Goal: Task Accomplishment & Management: Use online tool/utility

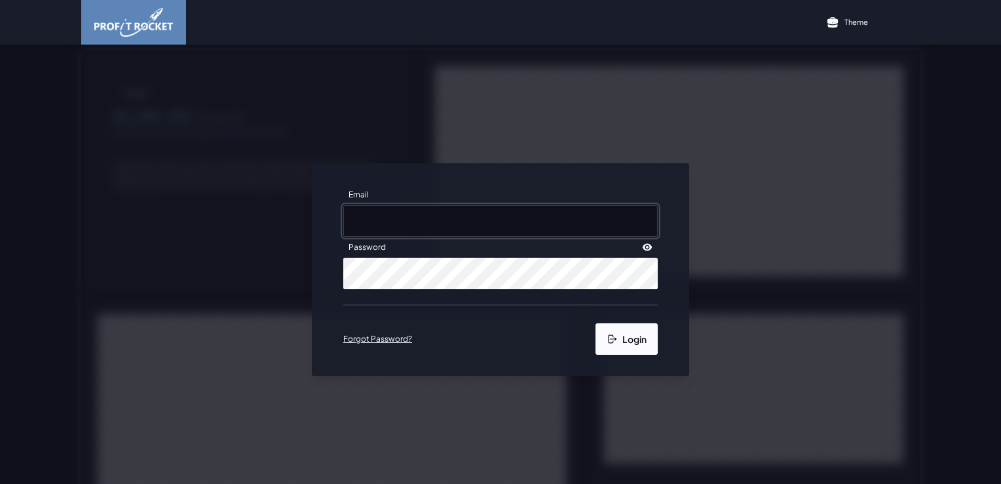
type input "[PERSON_NAME][EMAIL_ADDRESS][PERSON_NAME][DOMAIN_NAME]"
click at [617, 332] on button "Login" at bounding box center [627, 338] width 62 height 31
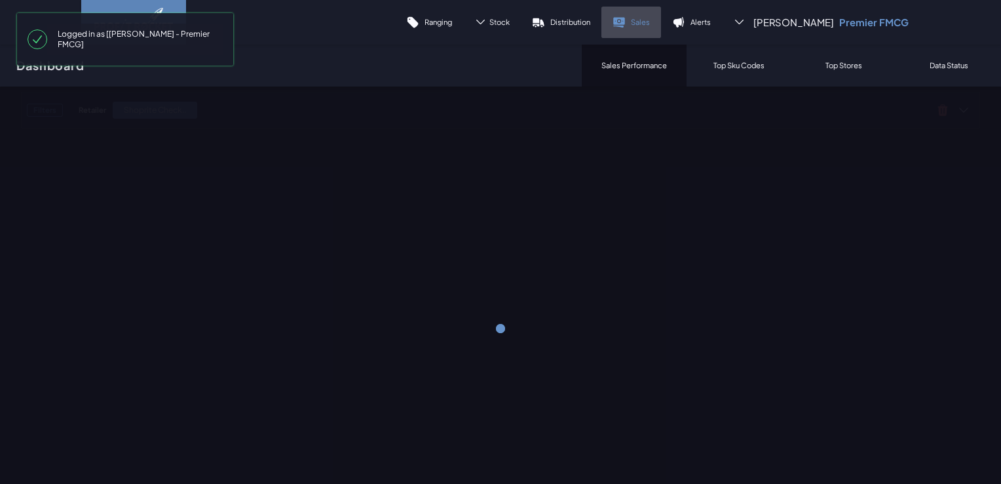
click at [624, 26] on icon at bounding box center [618, 27] width 10 height 2
click at [650, 26] on p "Sales" at bounding box center [640, 22] width 19 height 10
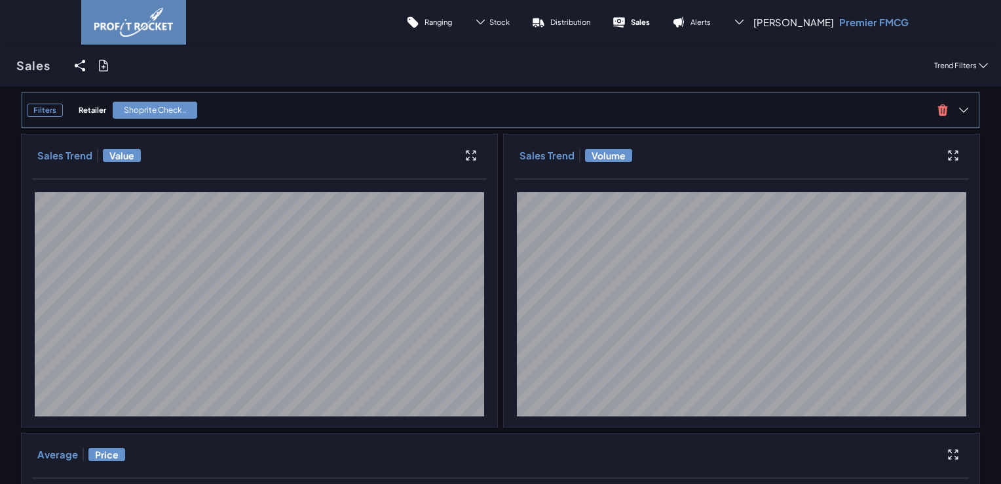
click at [167, 107] on div "Shoprite Check.." at bounding box center [155, 110] width 85 height 17
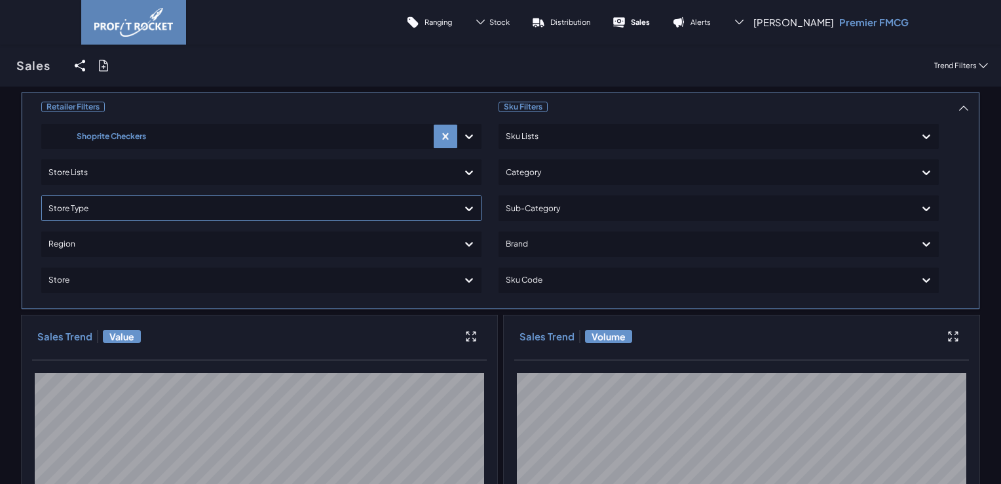
click at [100, 208] on div at bounding box center [249, 208] width 402 height 19
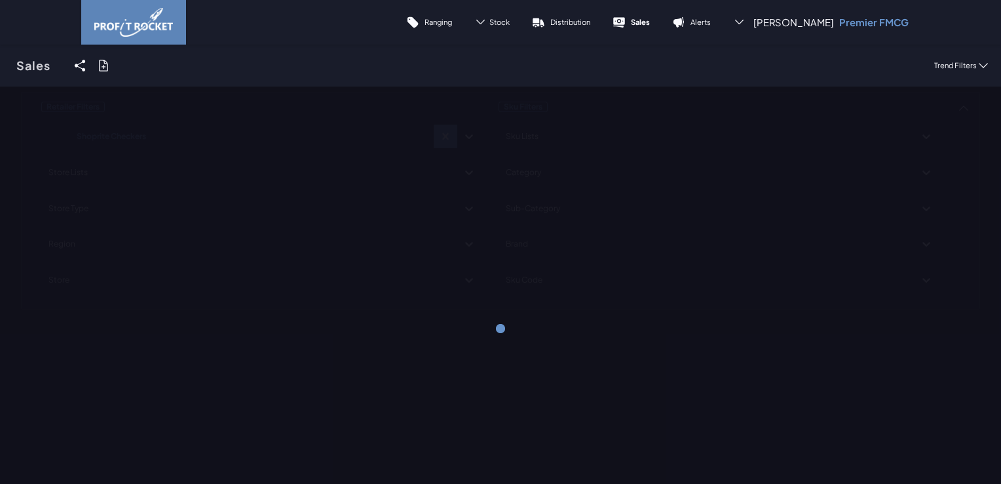
click at [280, 62] on div "Sales Share View We'll email you as well as your recipients a link to the view …" at bounding box center [500, 66] width 1001 height 42
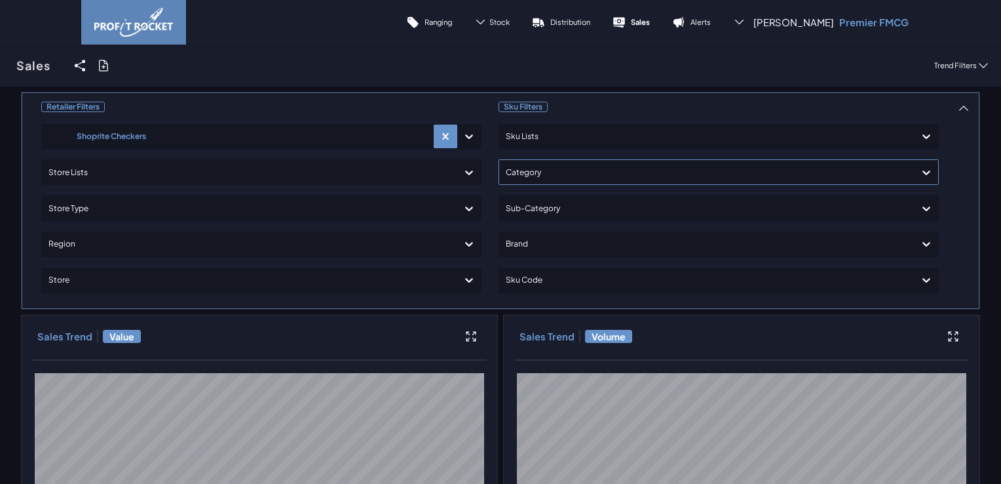
click at [551, 168] on div at bounding box center [707, 172] width 402 height 19
type input "A"
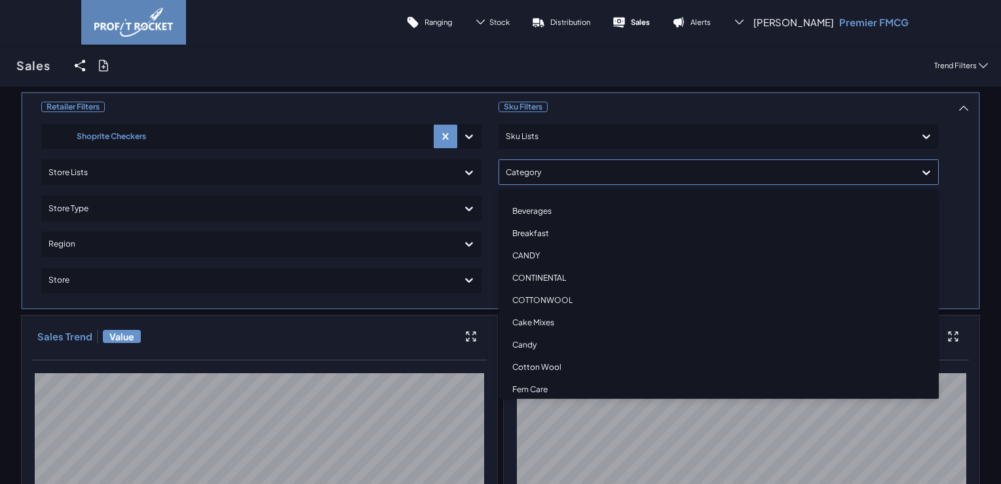
scroll to position [131, 0]
click at [526, 344] on div "Flour" at bounding box center [719, 346] width 429 height 22
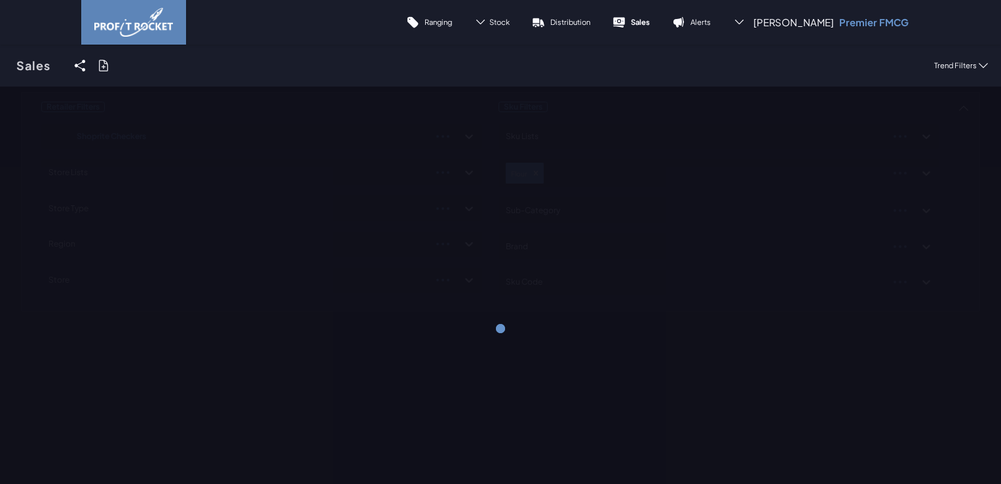
drag, startPoint x: 957, startPoint y: 185, endPoint x: 746, endPoint y: 210, distance: 212.4
click at [958, 187] on div "Retailer Filters Shoprite Checkers Store Lists Store Type Region Store Sku Filt…" at bounding box center [500, 202] width 959 height 220
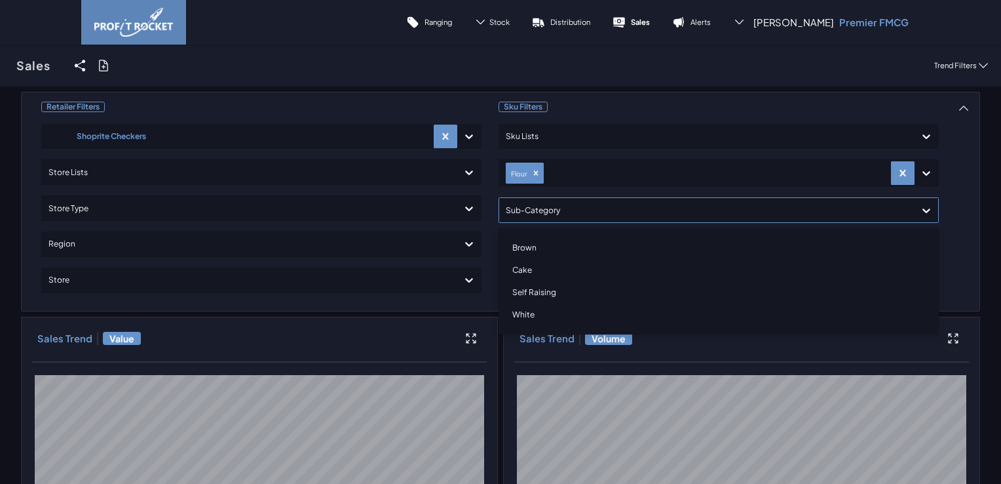
click at [532, 208] on div at bounding box center [707, 210] width 402 height 19
click at [514, 269] on div "Cake" at bounding box center [719, 270] width 429 height 22
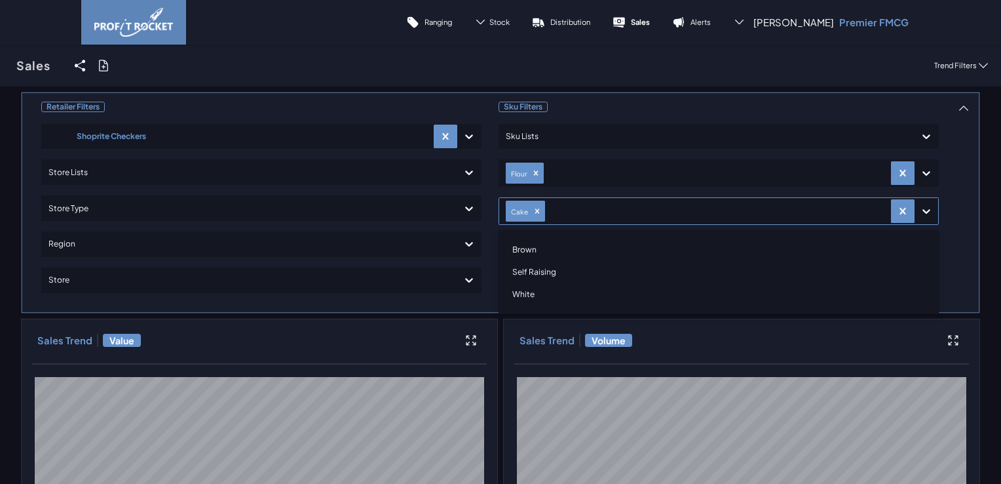
click at [564, 129] on div at bounding box center [707, 136] width 402 height 19
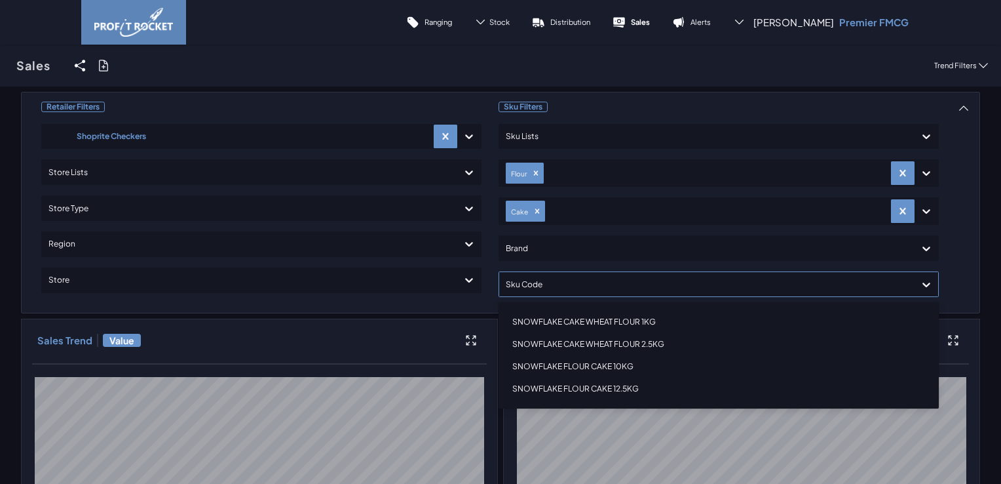
click at [616, 368] on div "SNOWFLAKE FLOUR CAKE 10KG" at bounding box center [719, 366] width 429 height 22
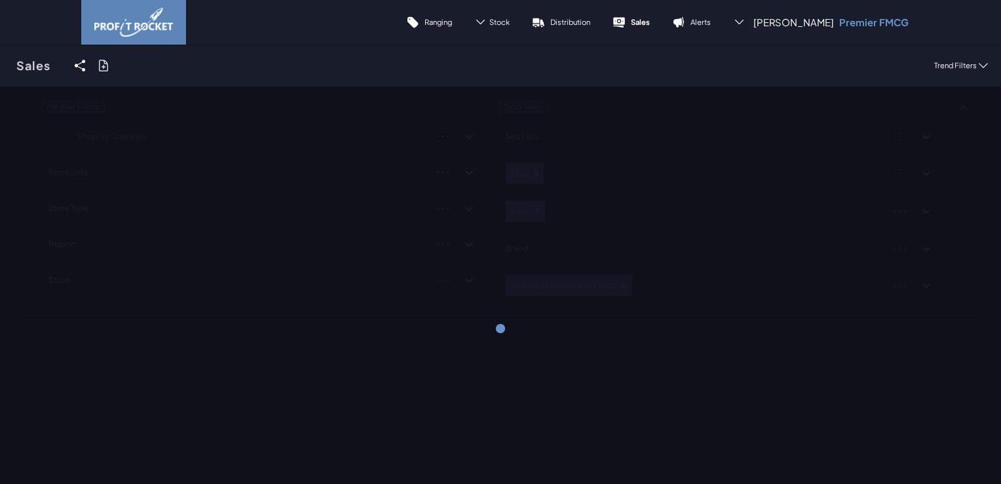
click at [973, 283] on div "Retailer Filters Shoprite Checkers Store Lists Store Type Region Store Sku Filt…" at bounding box center [500, 329] width 1001 height 484
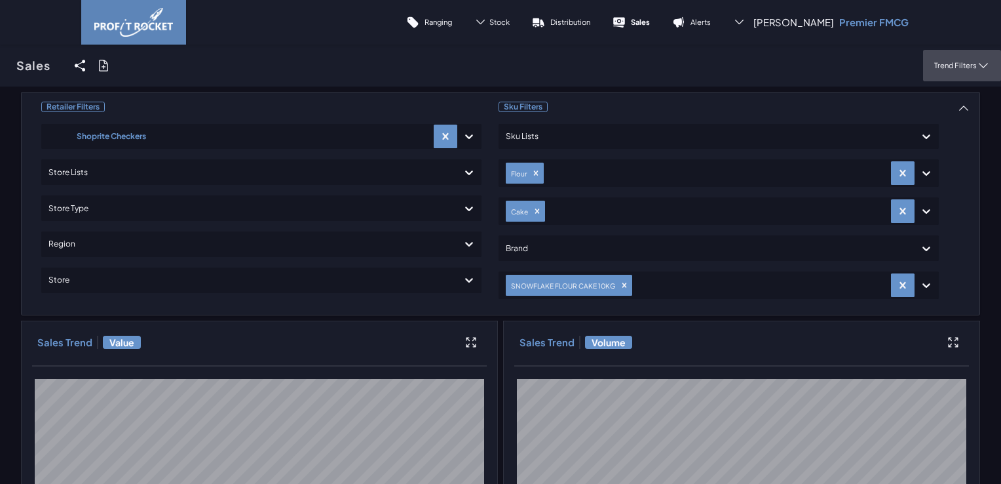
click at [953, 67] on p "Trend Filters" at bounding box center [956, 65] width 43 height 10
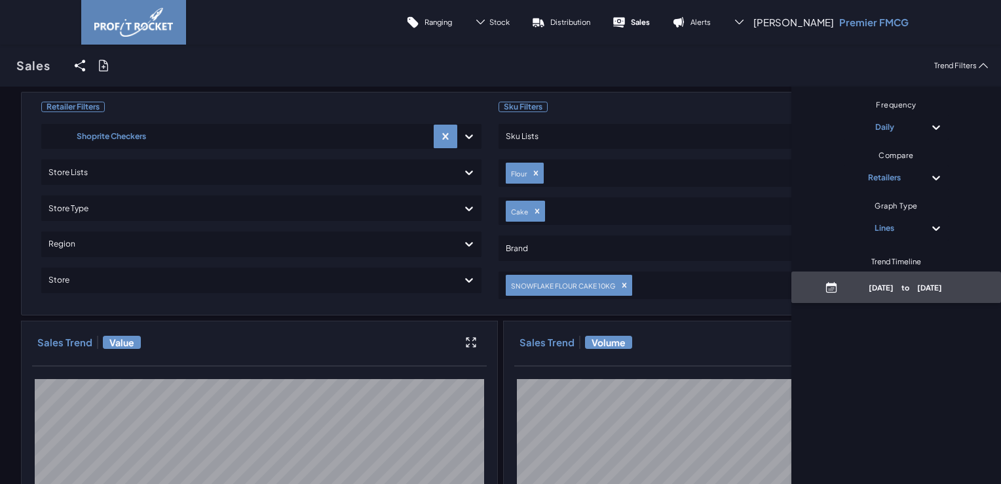
click at [899, 275] on span "[DATE] to [DATE]" at bounding box center [897, 286] width 210 height 31
select select "9"
select select "2025"
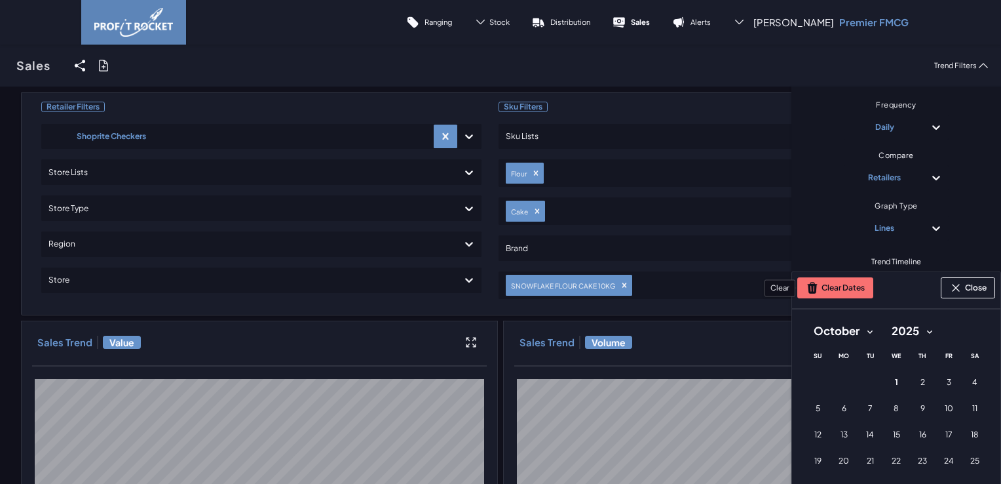
click at [836, 286] on button "Clear Dates" at bounding box center [836, 287] width 76 height 21
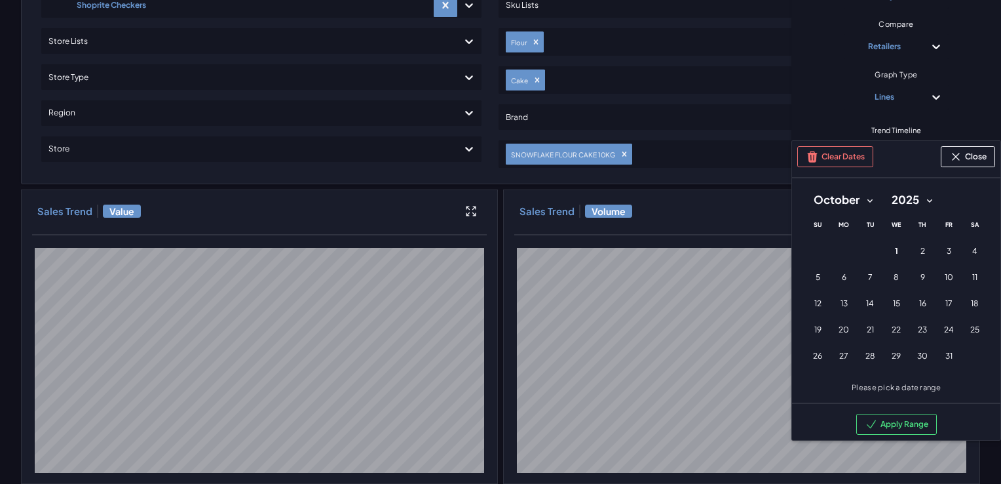
click at [862, 203] on select "January February March April May June July August September October November De…" at bounding box center [843, 200] width 77 height 24
select select "8"
click at [805, 188] on select "January February March April May June July August September October November De…" at bounding box center [843, 200] width 77 height 24
click at [836, 245] on button "1 [DATE] ([DATE])" at bounding box center [844, 251] width 26 height 26
click at [865, 353] on span "30" at bounding box center [870, 356] width 10 height 10
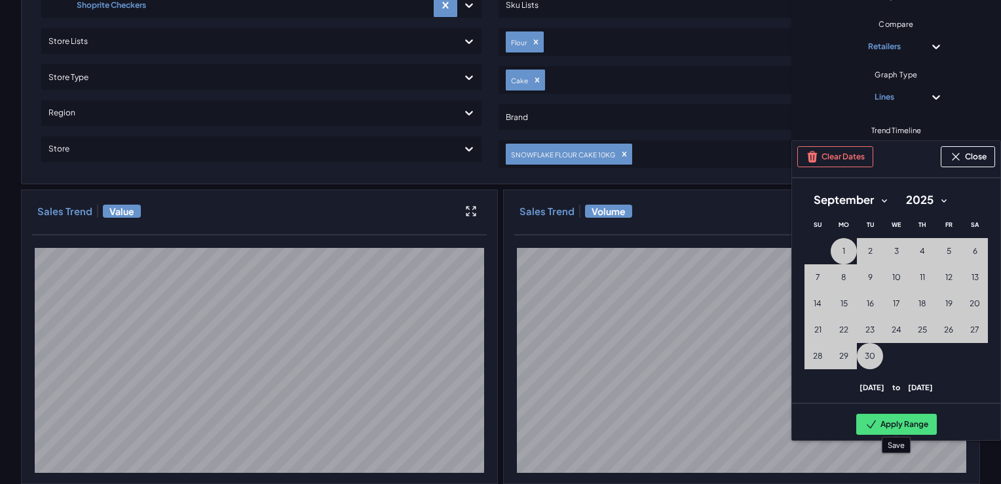
click at [891, 418] on button "Apply Range" at bounding box center [897, 424] width 81 height 21
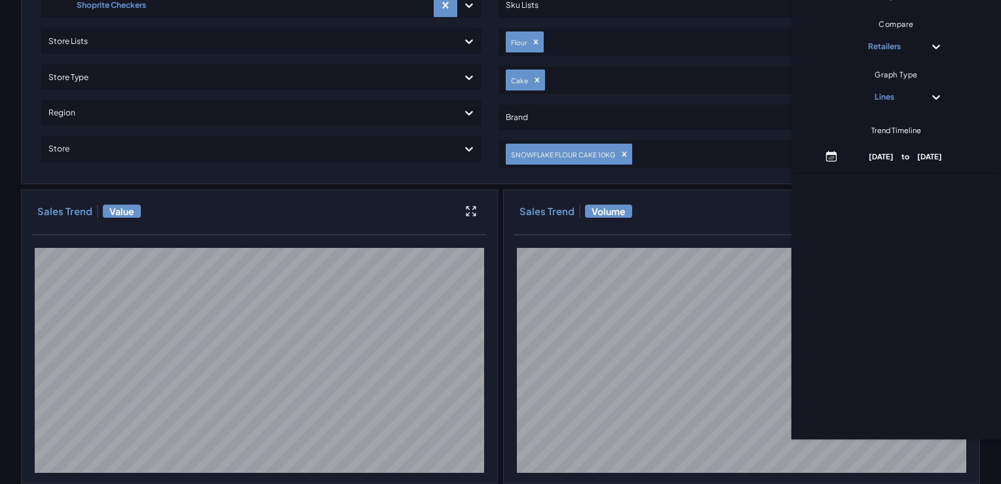
scroll to position [0, 0]
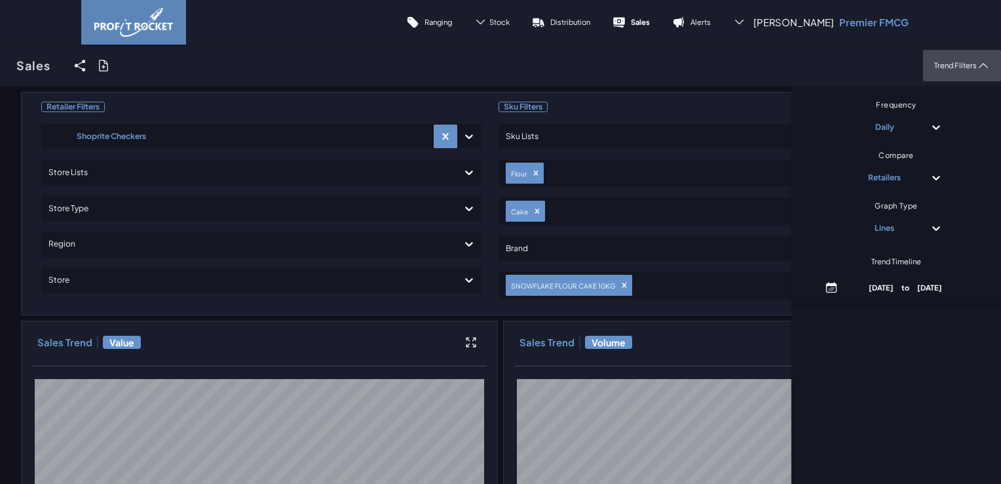
click at [965, 62] on p "Trend Filters" at bounding box center [956, 65] width 43 height 10
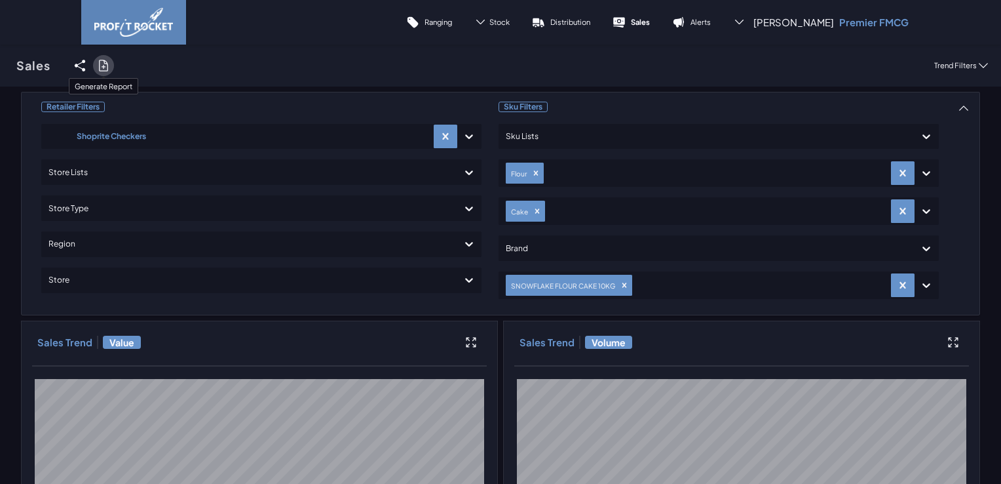
click at [103, 65] on icon at bounding box center [103, 65] width 13 height 13
click at [0, 66] on input "checkbox" at bounding box center [0, 66] width 0 height 0
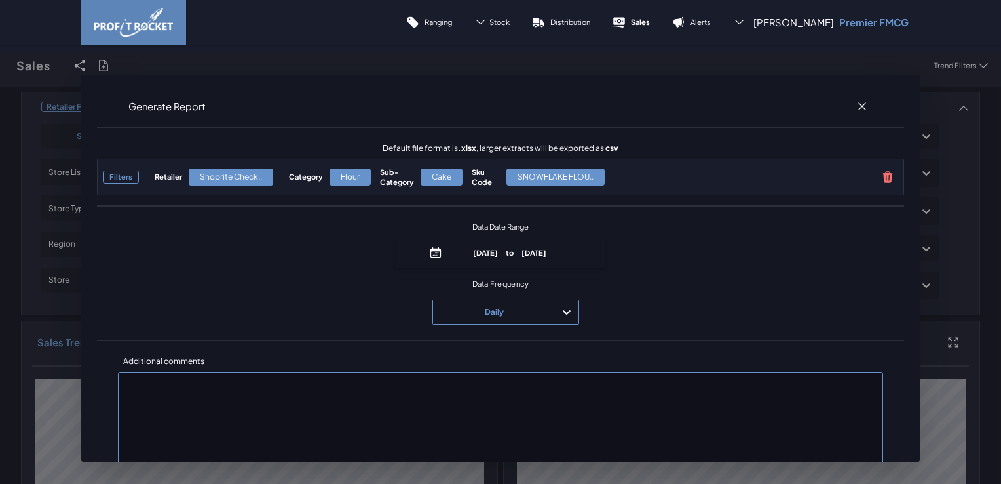
click at [484, 311] on div "Daily" at bounding box center [494, 311] width 109 height 21
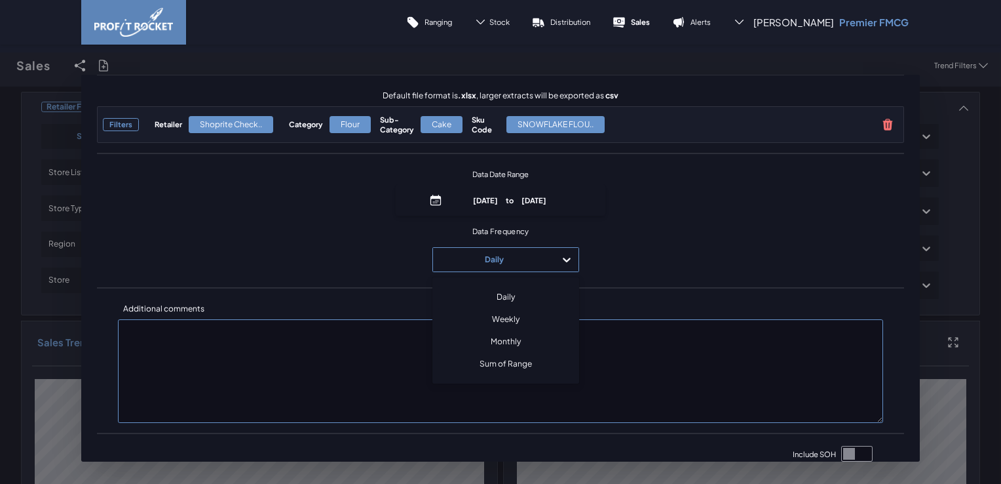
click at [506, 339] on div "Monthly" at bounding box center [505, 341] width 135 height 22
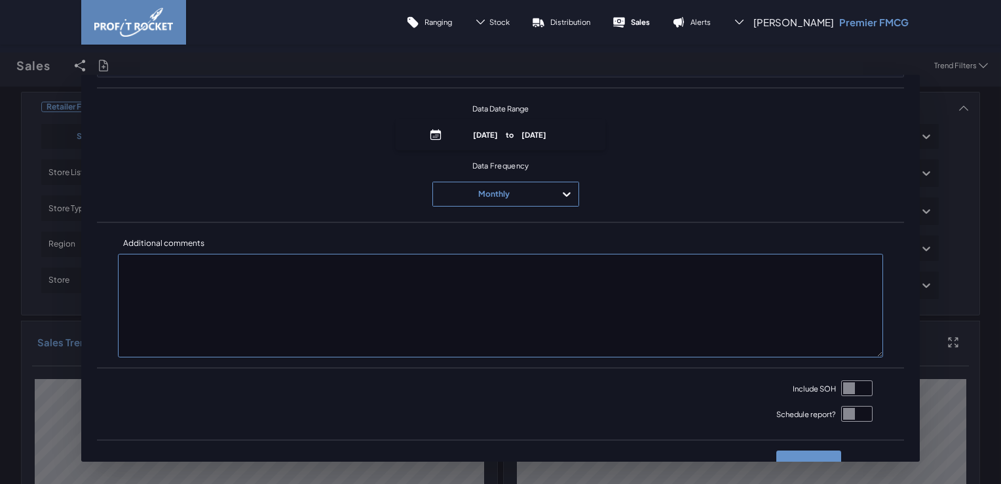
scroll to position [158, 0]
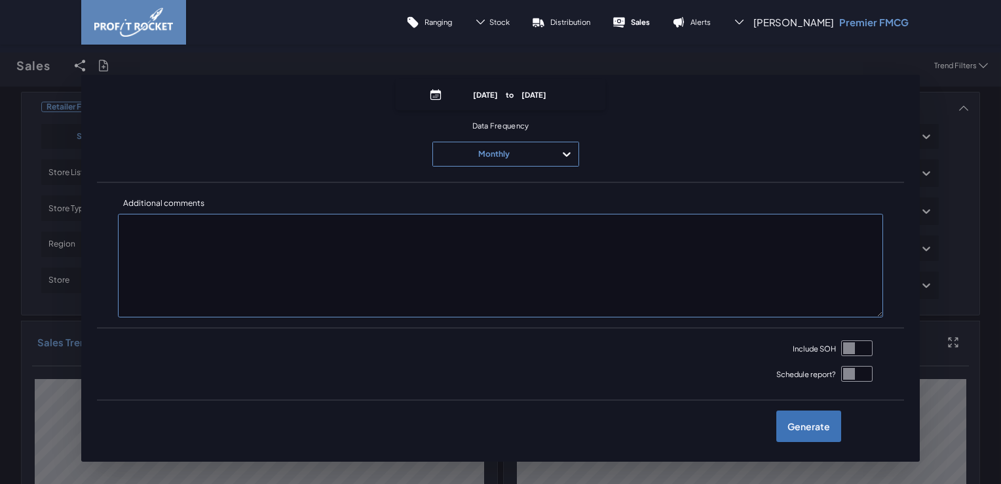
click at [800, 426] on label "Generate" at bounding box center [809, 425] width 65 height 31
click at [0, 66] on input "checkbox" at bounding box center [0, 66] width 0 height 0
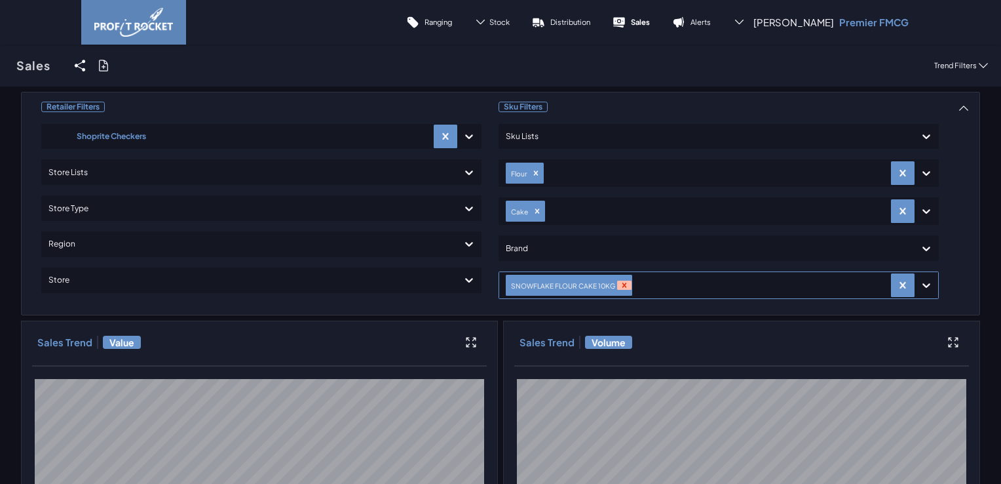
click at [622, 283] on icon "Remove SNOWFLAKE FLOUR CAKE 10KG" at bounding box center [624, 285] width 5 height 5
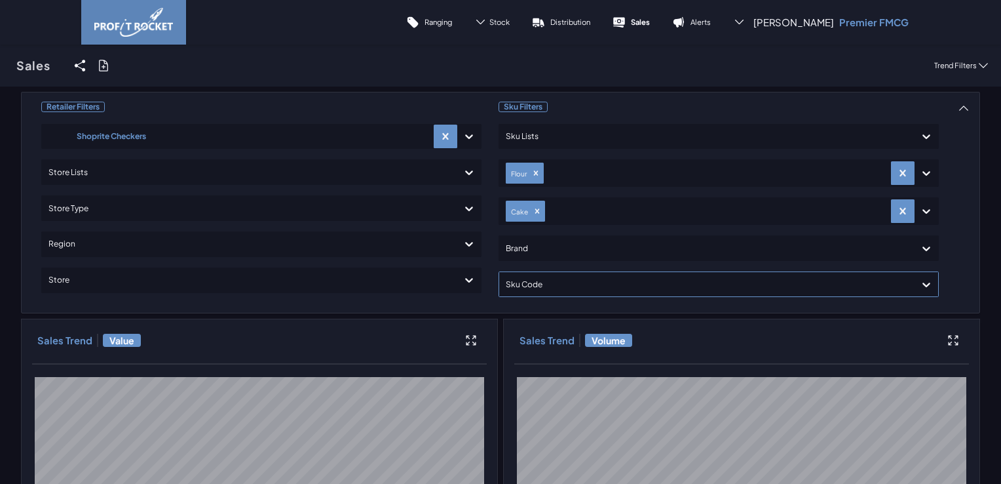
click at [533, 173] on icon "Remove Flour" at bounding box center [535, 173] width 5 height 5
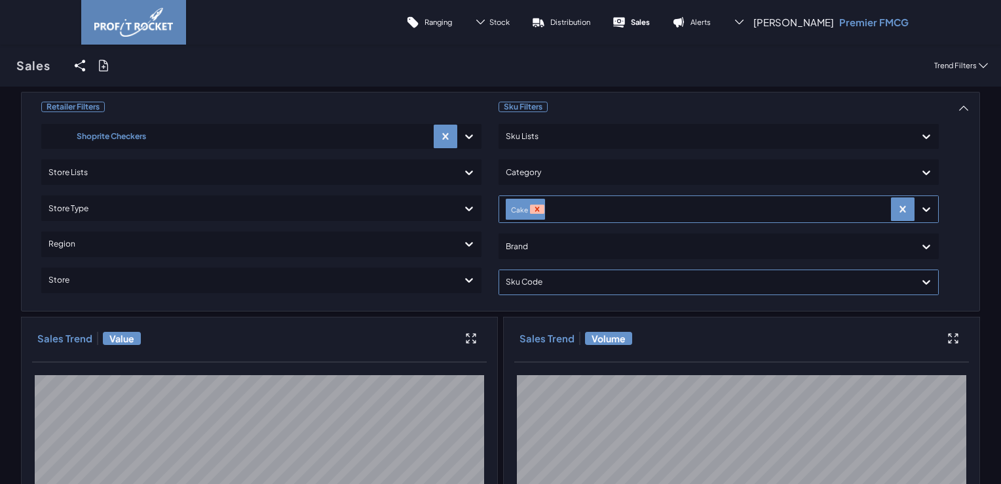
click at [533, 208] on icon "Remove Cake" at bounding box center [537, 208] width 9 height 9
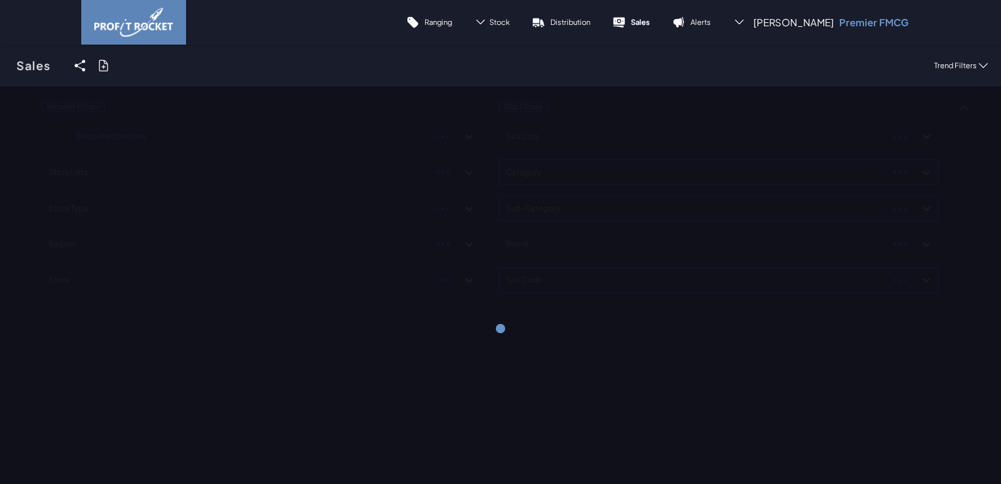
click at [578, 171] on div "Retailer Filters Shoprite Checkers Store Lists Store Type Region Store Sku Filt…" at bounding box center [500, 201] width 959 height 218
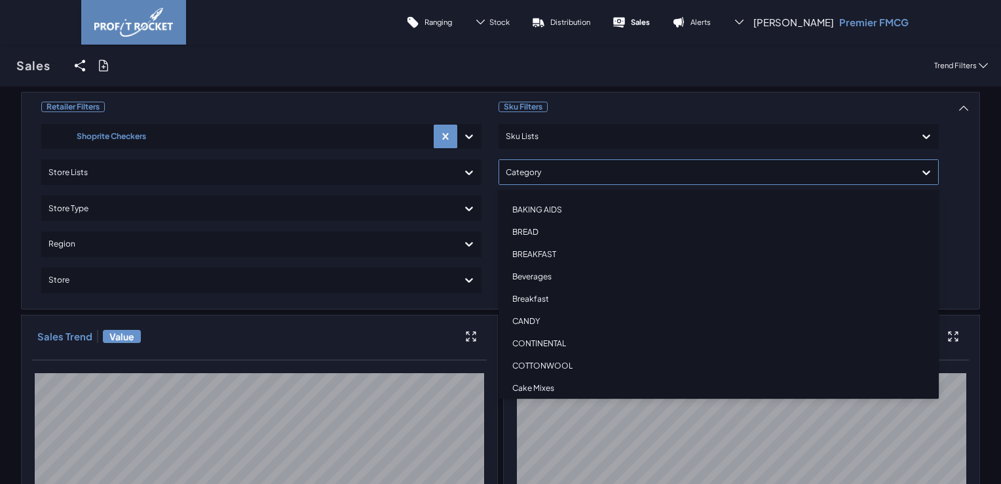
click at [532, 175] on div at bounding box center [707, 172] width 402 height 19
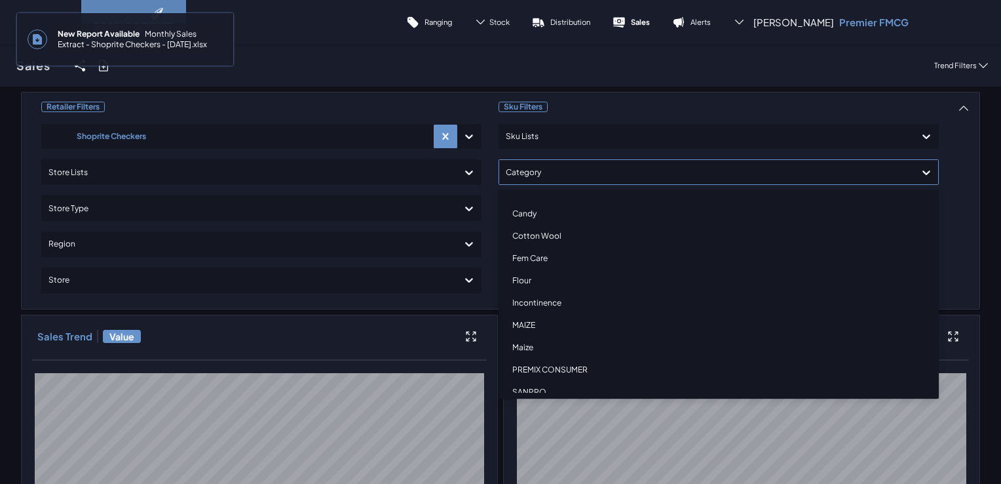
click at [532, 323] on div "MAIZE" at bounding box center [719, 325] width 429 height 22
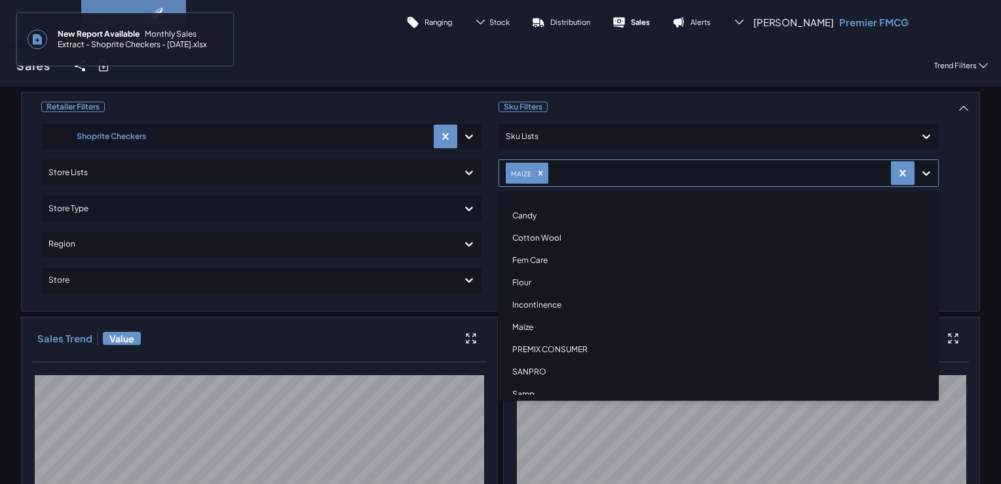
click at [530, 329] on div "Maize" at bounding box center [719, 327] width 429 height 22
click at [127, 51] on span "New Report Available Monthly Sales Extract - Shoprite Checkers - [DATE].xlsx" at bounding box center [135, 39] width 176 height 31
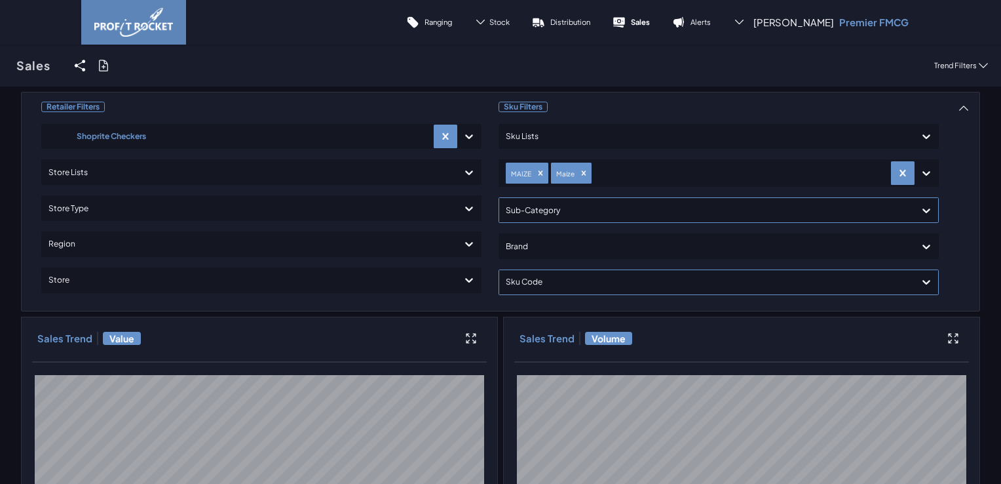
click at [554, 218] on div at bounding box center [707, 210] width 402 height 19
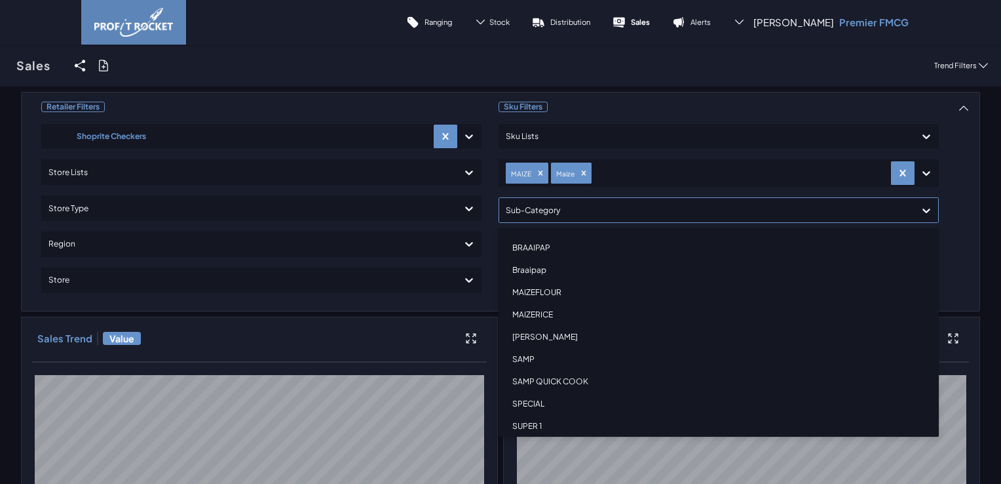
scroll to position [54, 0]
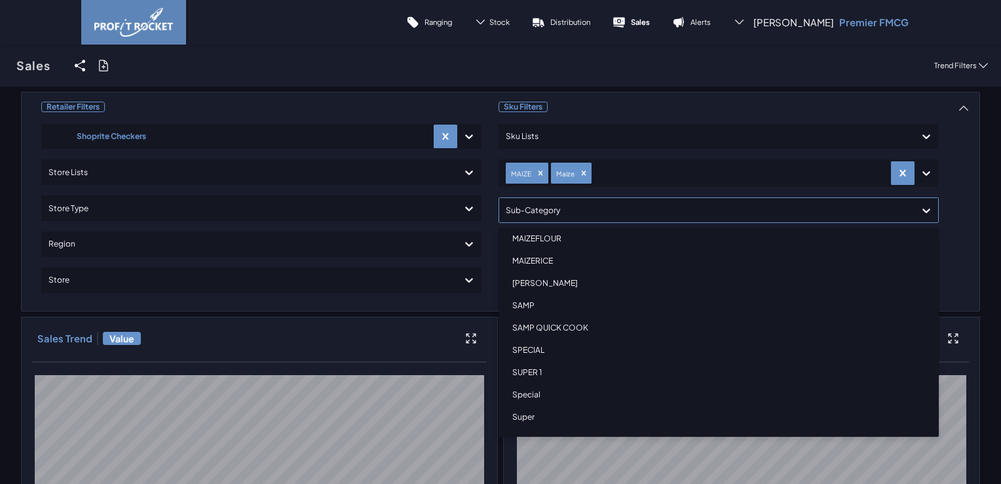
click at [527, 368] on div "SUPER 1" at bounding box center [719, 372] width 429 height 22
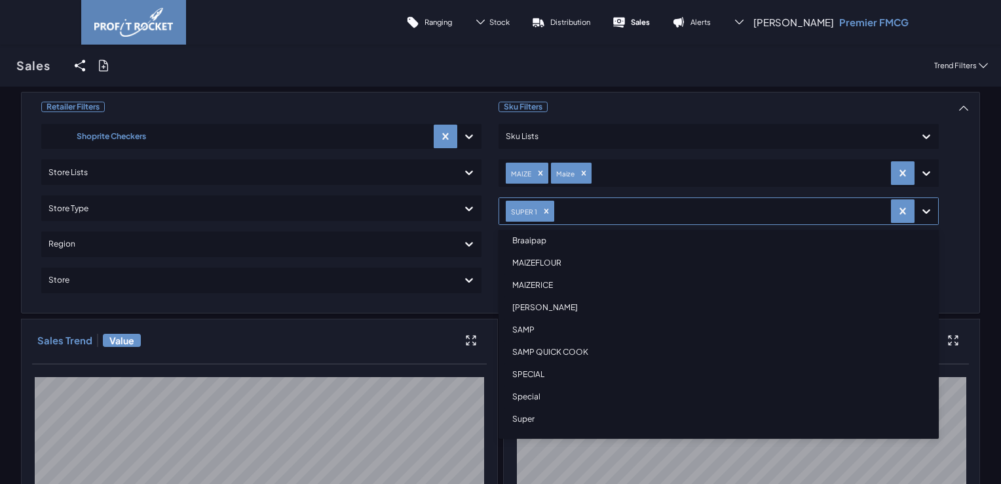
click at [532, 417] on div "Super" at bounding box center [719, 419] width 429 height 22
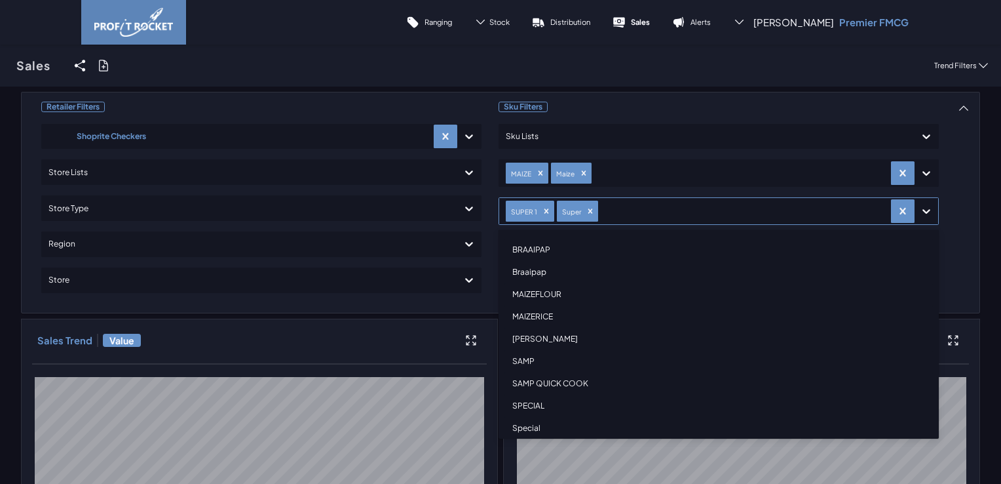
scroll to position [9, 0]
click at [644, 69] on div "Sales Share View We'll email you as well as your recipients a link to the view …" at bounding box center [500, 66] width 1001 height 42
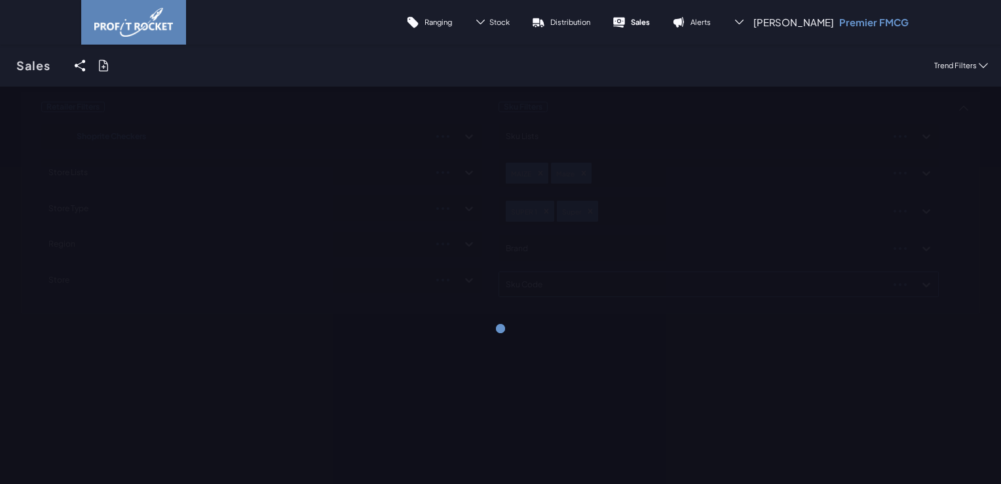
scroll to position [158, 0]
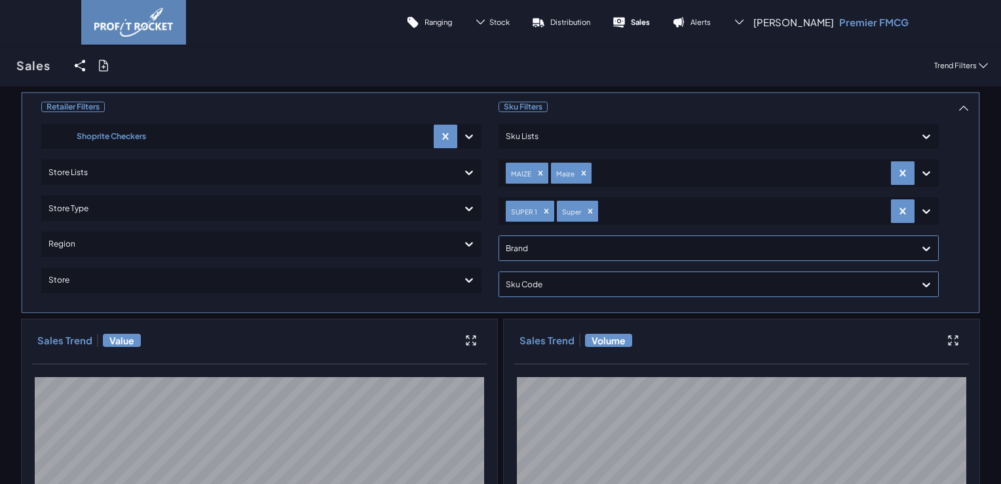
click at [524, 250] on div at bounding box center [707, 248] width 402 height 19
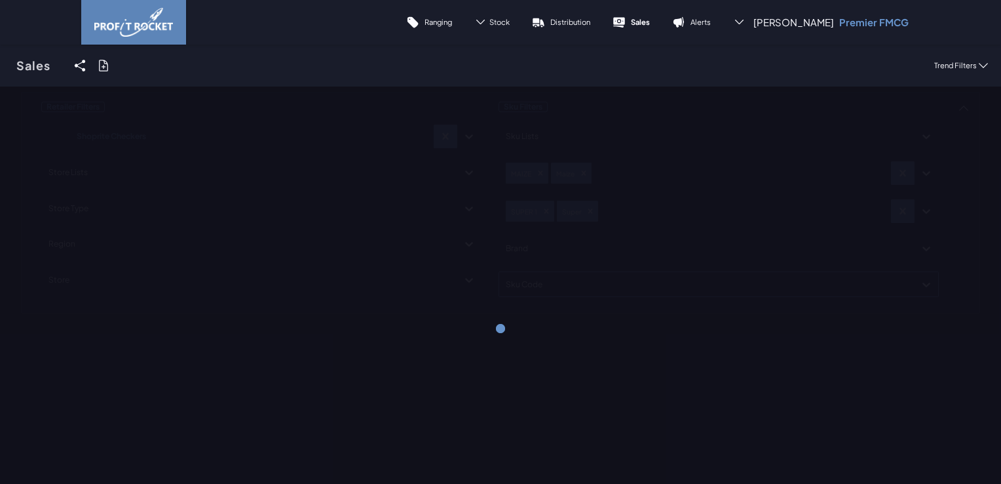
click at [627, 56] on div "Sales Share View We'll email you as well as your recipients a link to the view …" at bounding box center [500, 66] width 1001 height 42
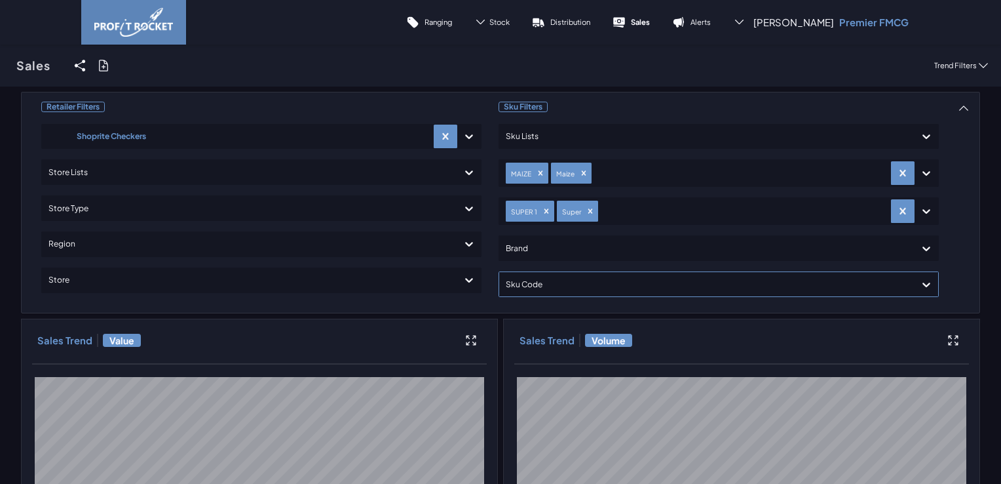
click at [527, 290] on div at bounding box center [707, 284] width 402 height 19
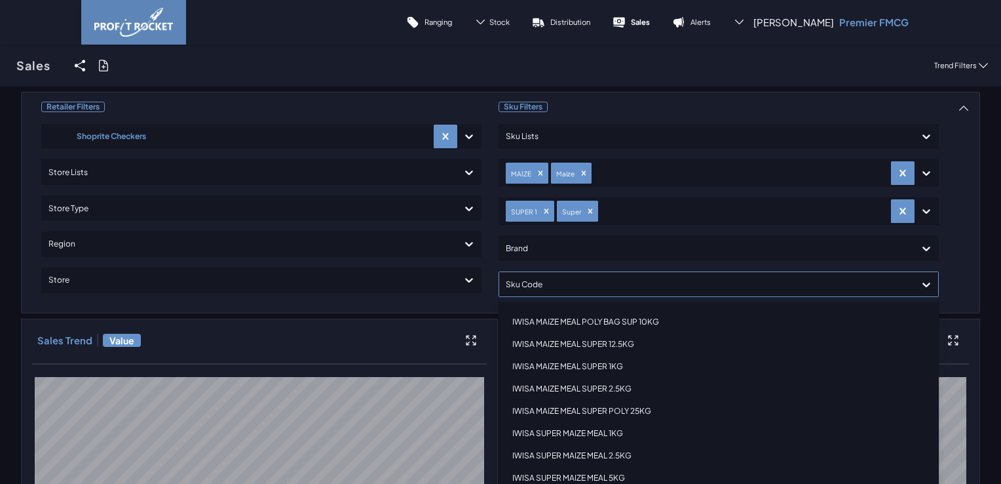
click at [644, 322] on div "IWISA MAIZE MEAL POLY BAG SUP 10KG" at bounding box center [719, 322] width 429 height 22
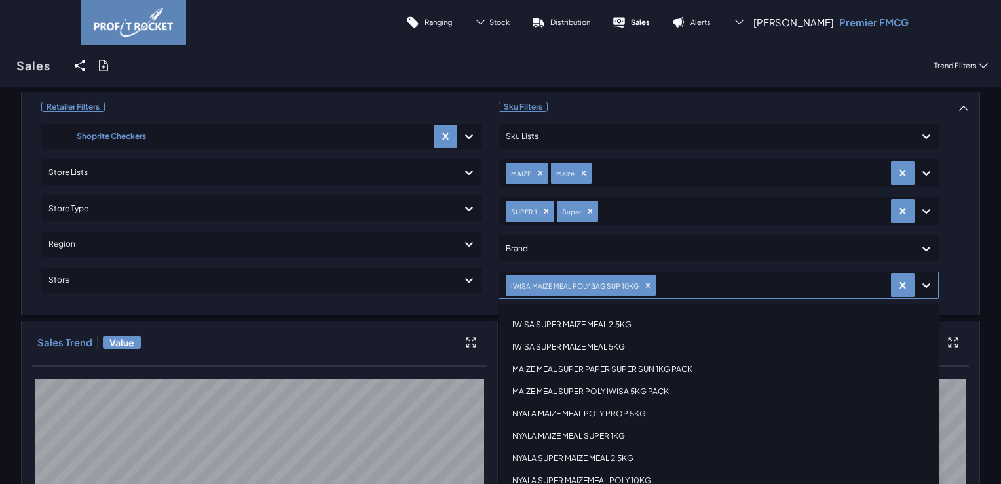
scroll to position [131, 0]
click at [627, 460] on div "NYALA SUPER MAIZEMEAL POLY 10KG" at bounding box center [719, 460] width 429 height 22
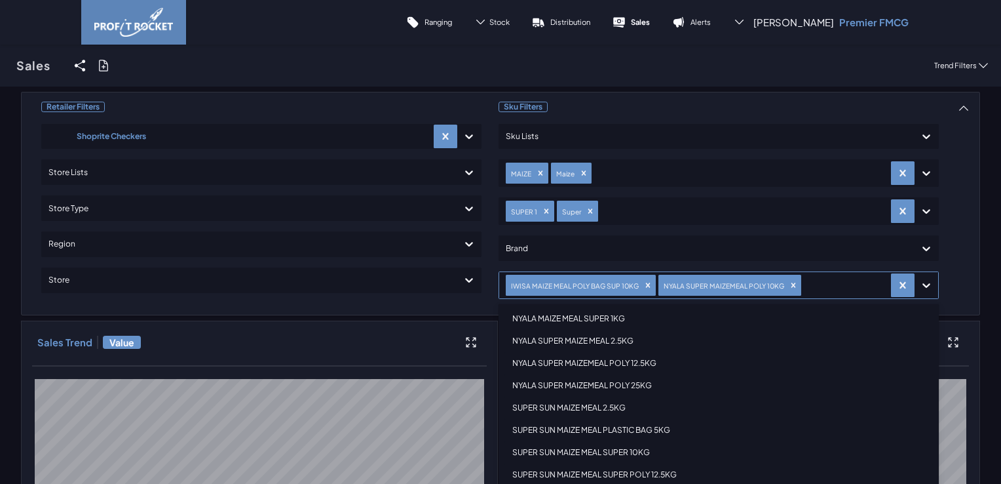
scroll to position [262, 0]
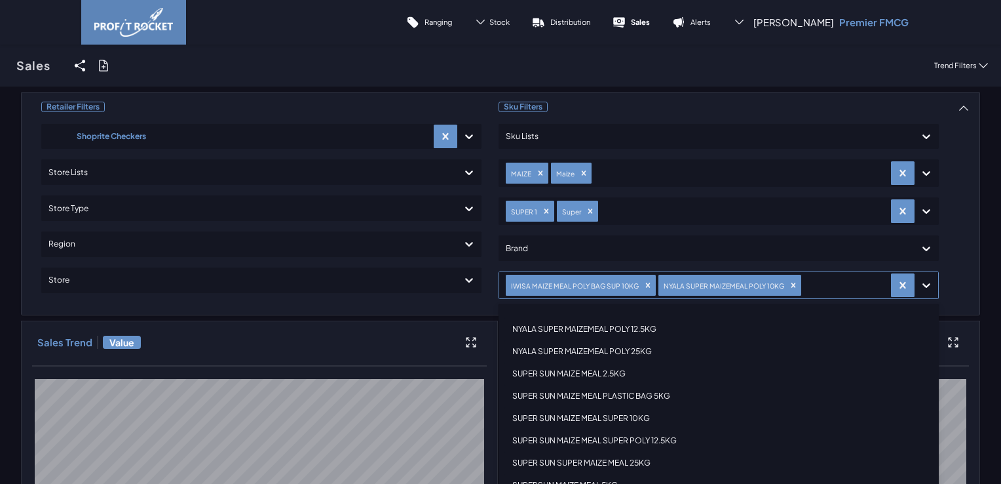
click at [618, 416] on div "SUPER SUN MAIZE MEAL SUPER 10KG" at bounding box center [719, 418] width 429 height 22
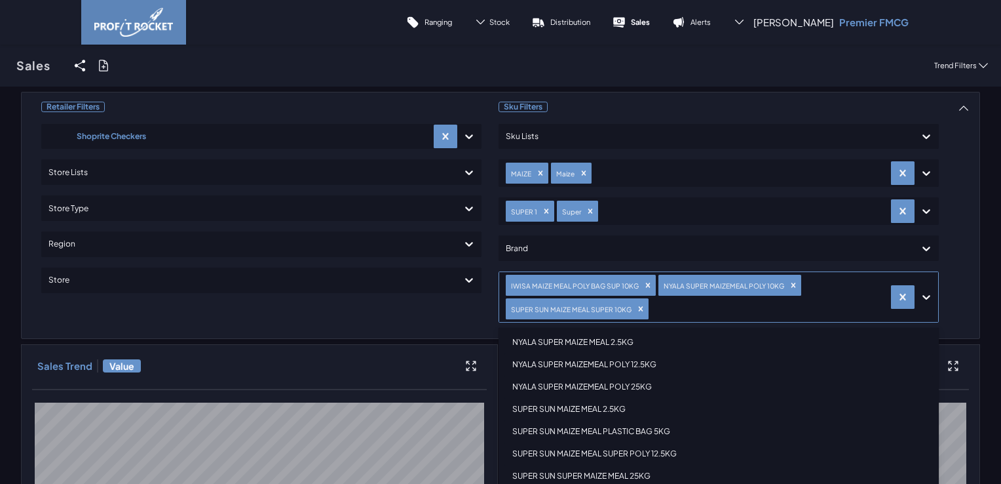
scroll to position [251, 0]
click at [653, 61] on div "Sales Share View We'll email you as well as your recipients a link to the view …" at bounding box center [500, 66] width 1001 height 42
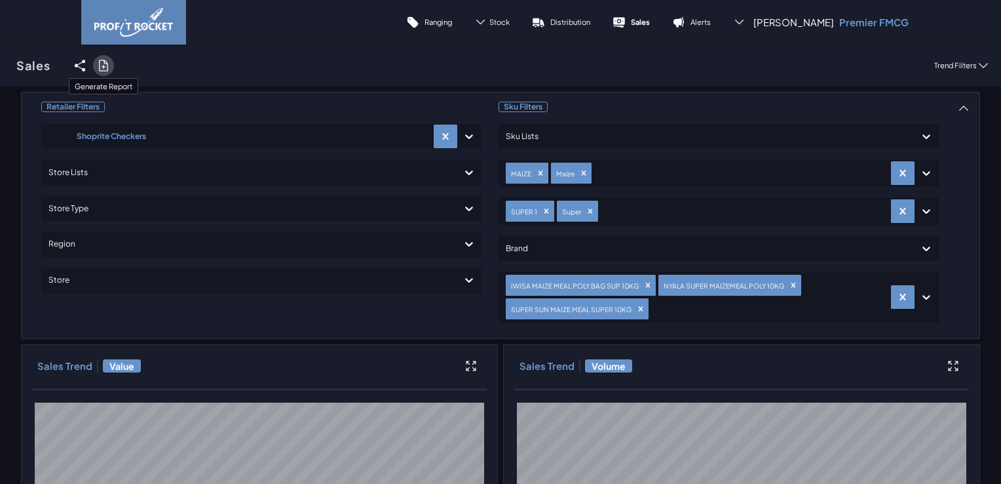
click at [106, 62] on icon at bounding box center [103, 65] width 9 height 10
click at [0, 66] on input "checkbox" at bounding box center [0, 66] width 0 height 0
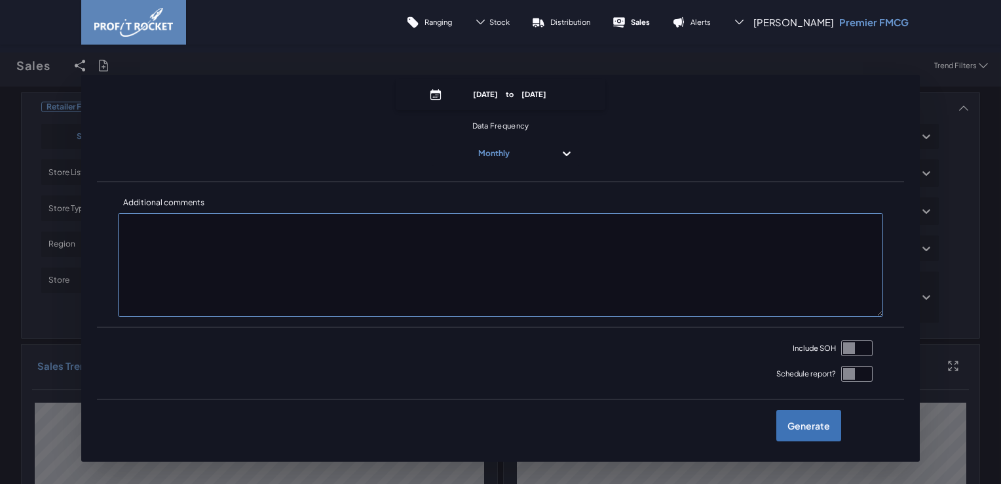
click at [804, 430] on label "Generate" at bounding box center [809, 425] width 65 height 31
click at [0, 66] on input "checkbox" at bounding box center [0, 66] width 0 height 0
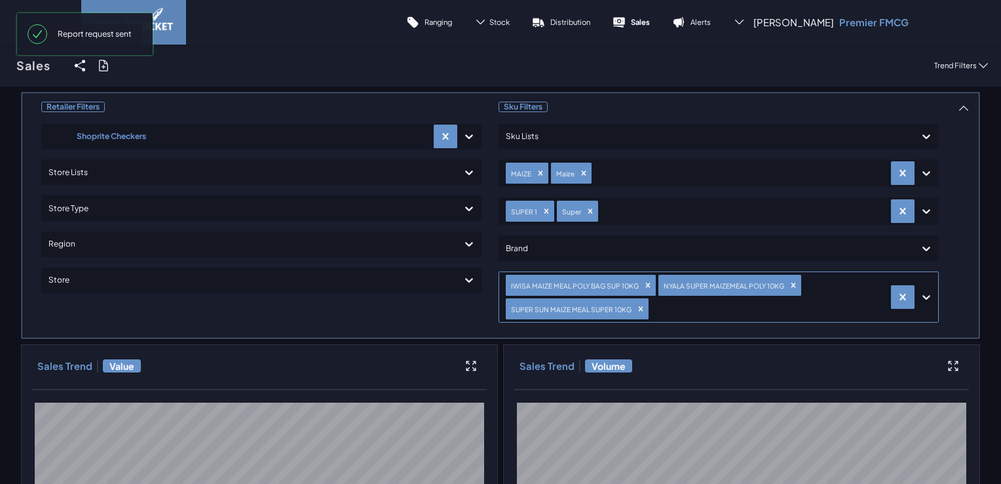
click at [923, 297] on icon at bounding box center [927, 297] width 8 height 5
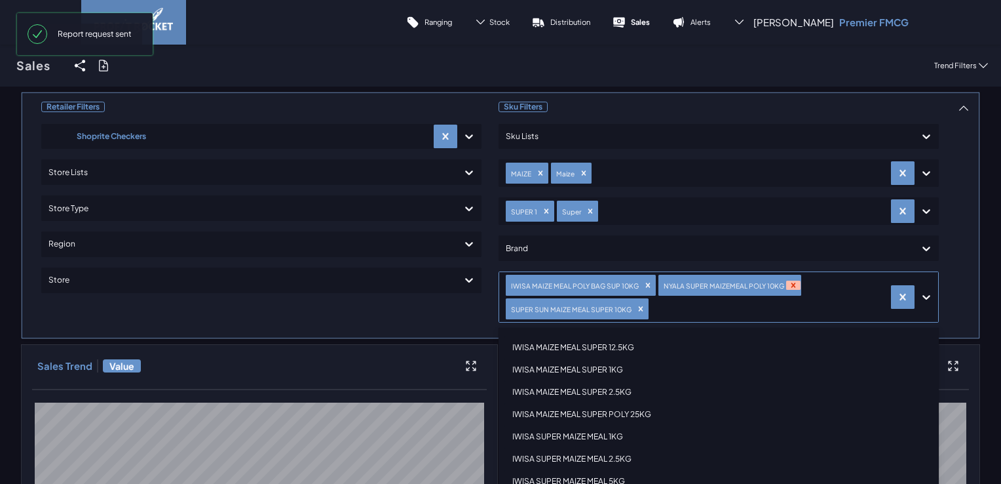
click at [789, 284] on icon "Remove NYALA SUPER MAIZEMEAL POLY 10KG" at bounding box center [793, 284] width 9 height 9
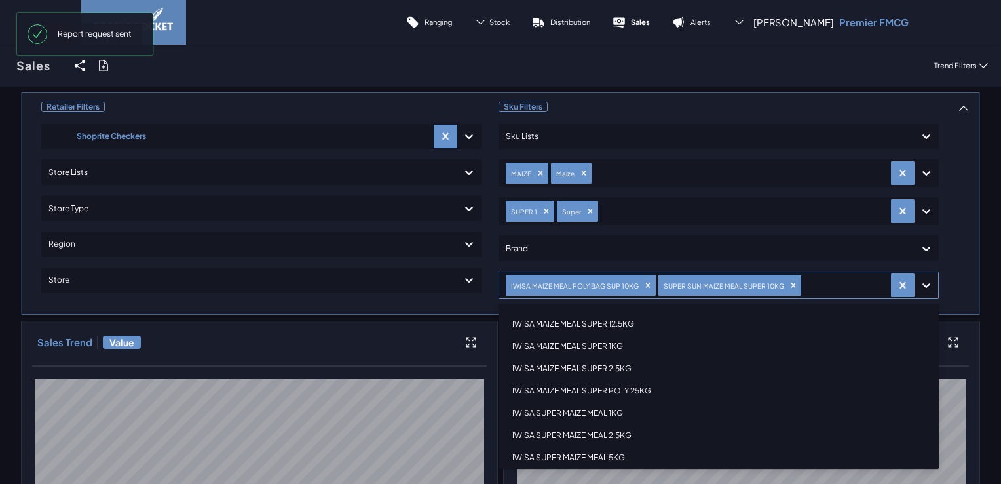
click at [791, 284] on icon "Remove SUPER SUN MAIZE MEAL SUPER 10KG" at bounding box center [793, 285] width 5 height 5
drag, startPoint x: 643, startPoint y: 282, endPoint x: 640, endPoint y: 296, distance: 14.8
click at [642, 282] on div "Remove IWISA MAIZE MEAL POLY BAG SUP 10KG" at bounding box center [648, 284] width 14 height 9
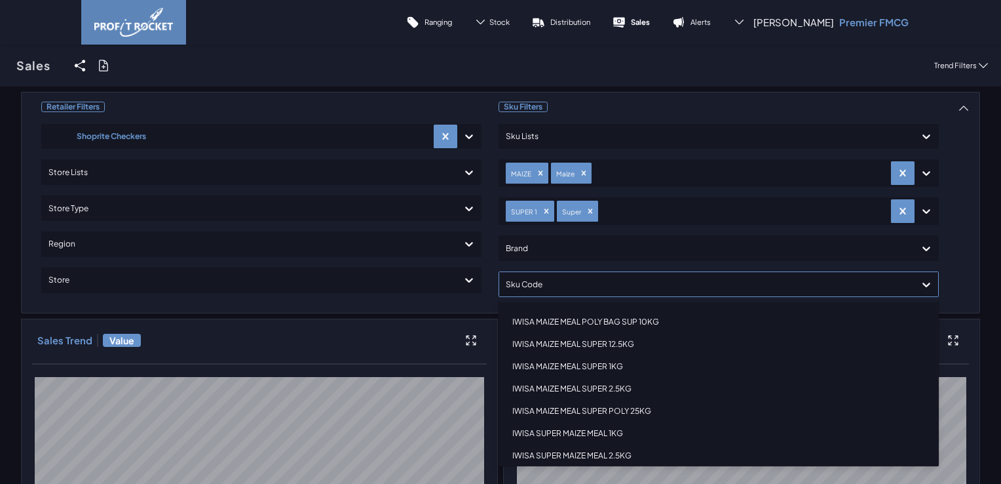
scroll to position [66, 0]
click at [619, 407] on div "IWISA SUPER MAIZE MEAL 5KG" at bounding box center [719, 412] width 429 height 22
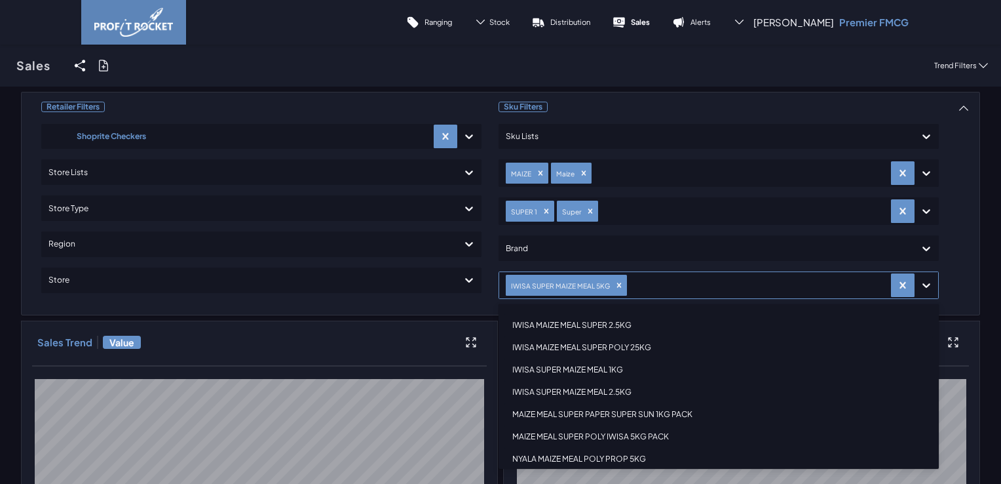
click at [629, 434] on div "MAIZE MEAL SUPER POLY IWISA 5KG PACK" at bounding box center [719, 436] width 429 height 22
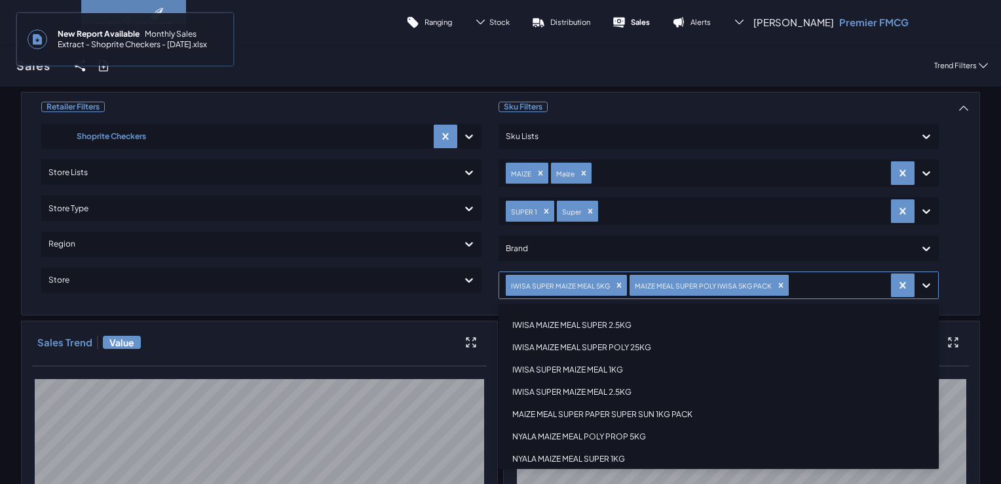
scroll to position [131, 0]
click at [629, 372] on div "NYALA MAIZE MEAL POLY PROP 5KG" at bounding box center [719, 371] width 429 height 22
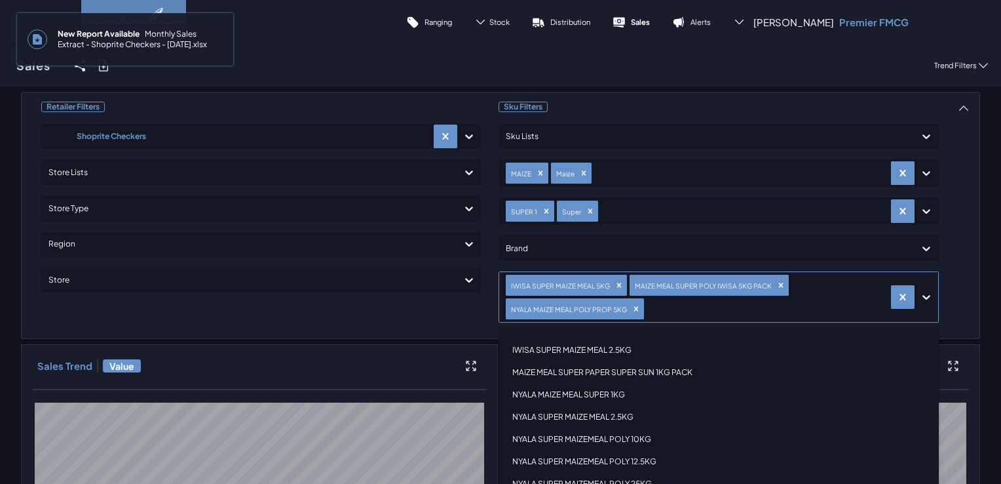
click at [143, 42] on span "New Report Available Monthly Sales Extract - Shoprite Checkers - [DATE].xlsx" at bounding box center [135, 39] width 176 height 31
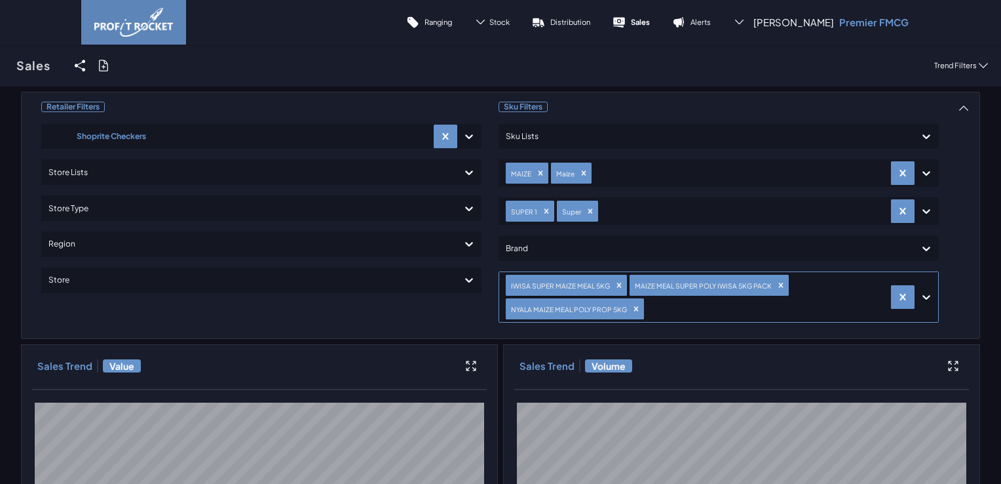
click at [923, 298] on icon at bounding box center [926, 296] width 13 height 13
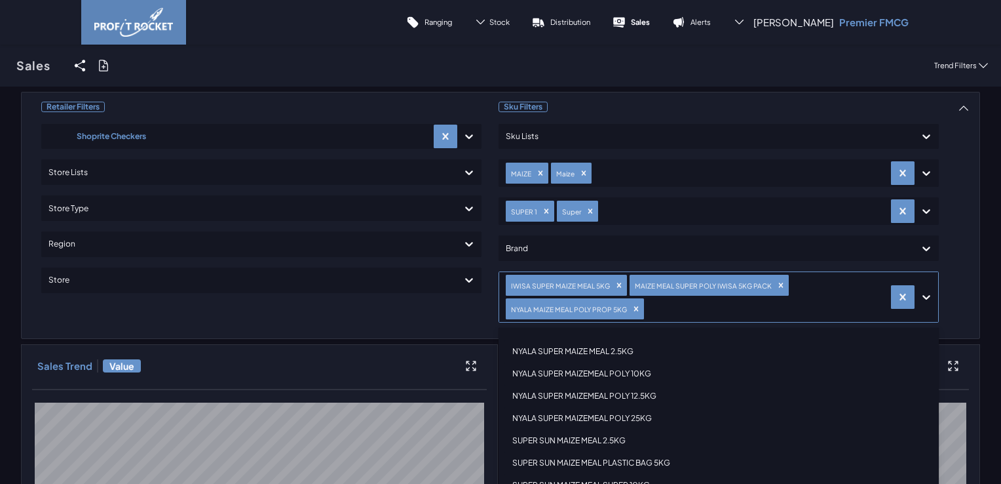
scroll to position [262, 0]
click at [649, 393] on div "SUPER SUN MAIZE MEAL PLASTIC BAG 5KG" at bounding box center [719, 397] width 429 height 22
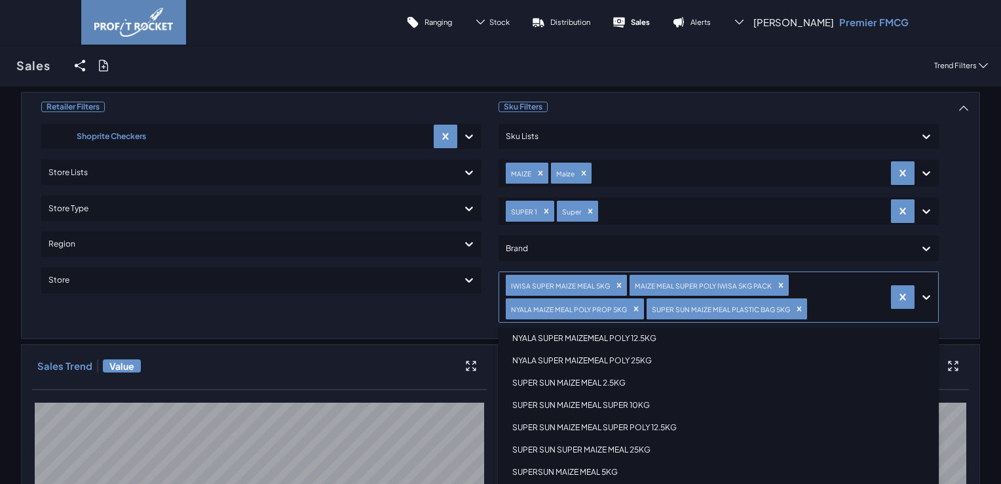
click at [585, 472] on div "SUPERSUN MAIZE MEAL 5KG" at bounding box center [719, 472] width 429 height 22
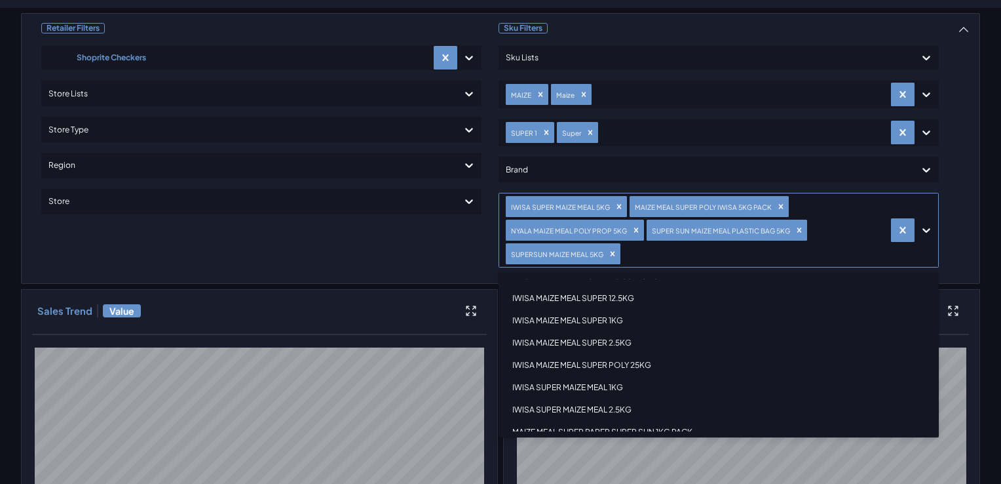
scroll to position [0, 0]
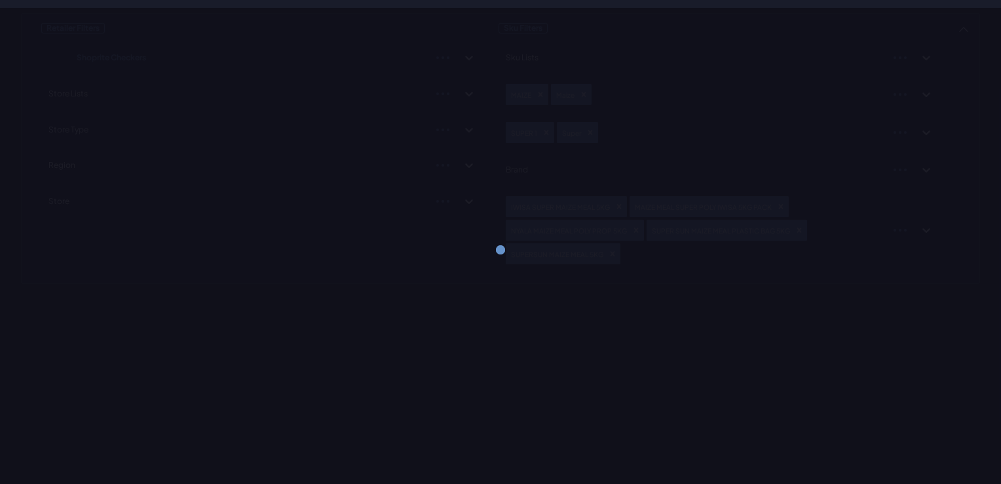
click at [967, 216] on div "Retailer Filters Shoprite Checkers Store Lists Store Type Region Store Sku Filt…" at bounding box center [500, 148] width 959 height 271
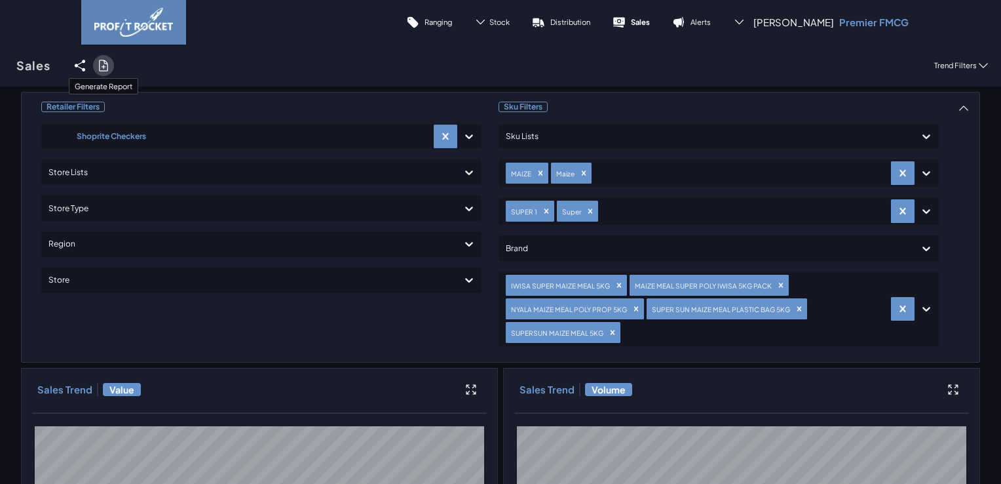
click at [105, 63] on icon at bounding box center [103, 65] width 9 height 10
click at [0, 66] on input "checkbox" at bounding box center [0, 66] width 0 height 0
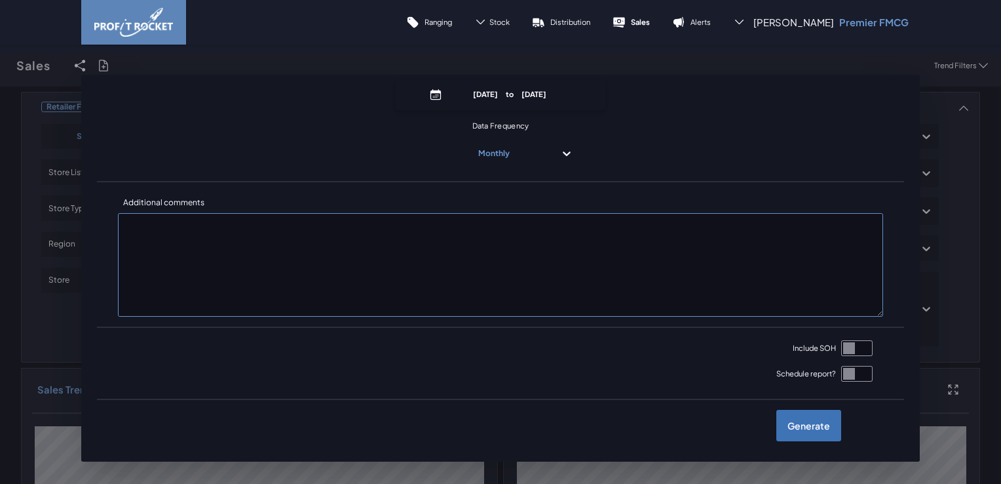
click at [816, 432] on label "Generate" at bounding box center [809, 425] width 65 height 31
click at [0, 66] on input "checkbox" at bounding box center [0, 66] width 0 height 0
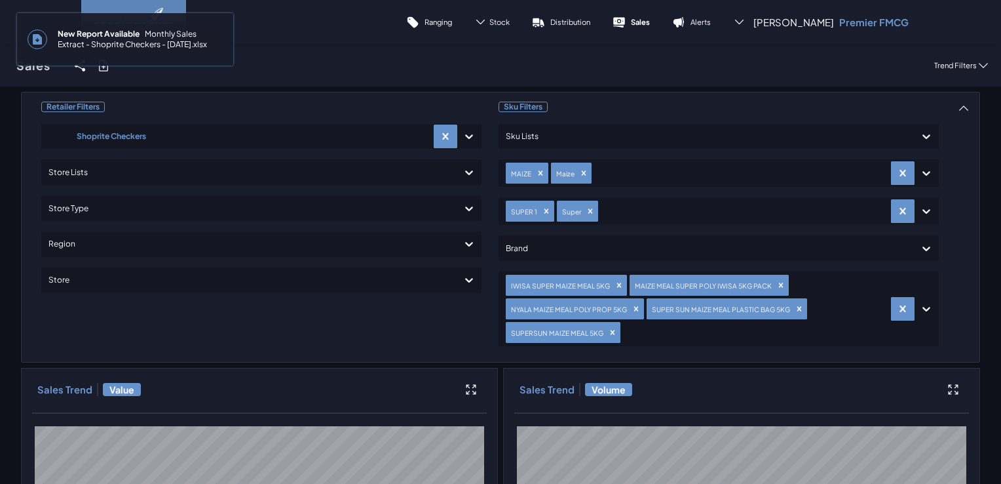
click at [71, 41] on span "New Report Available Monthly Sales Extract - Shoprite Checkers - [DATE].xlsx" at bounding box center [135, 39] width 176 height 31
